Goal: Navigation & Orientation: Find specific page/section

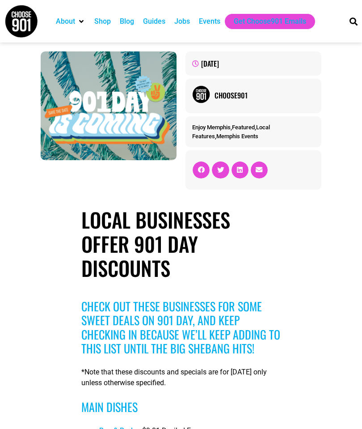
click at [29, 21] on img at bounding box center [21, 21] width 34 height 34
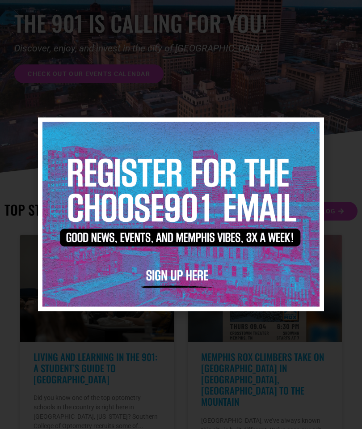
scroll to position [82, 0]
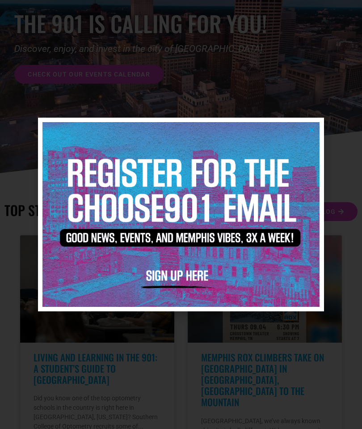
click at [315, 135] on img at bounding box center [180, 214] width 277 height 185
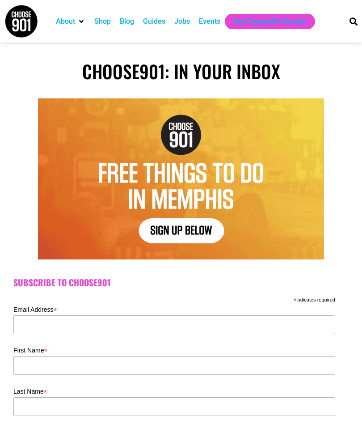
click at [28, 21] on img at bounding box center [21, 21] width 34 height 34
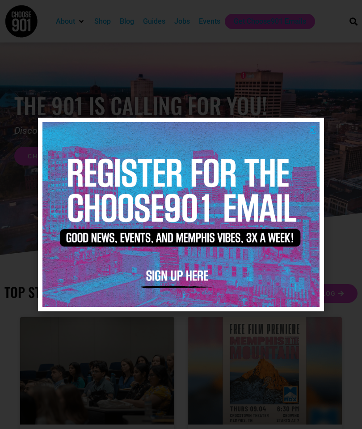
click at [313, 130] on icon "Close" at bounding box center [311, 129] width 7 height 7
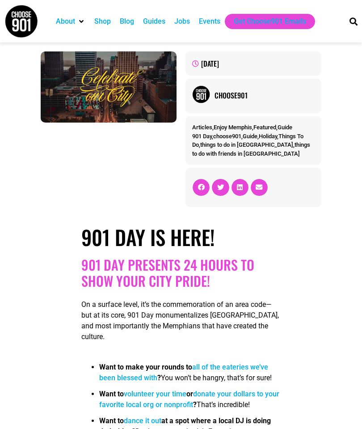
click at [101, 25] on div "Shop" at bounding box center [102, 21] width 17 height 11
